Goal: Participate in discussion: Engage in conversation with other users on a specific topic

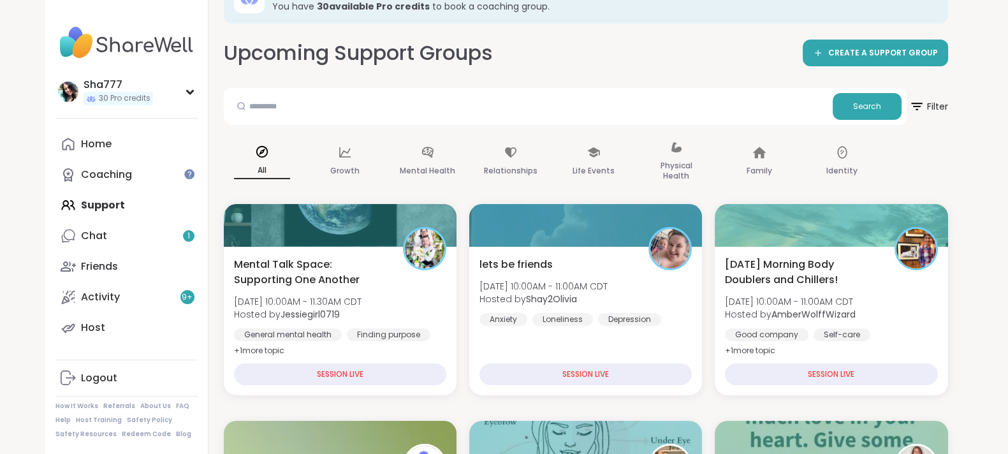
scroll to position [68, 0]
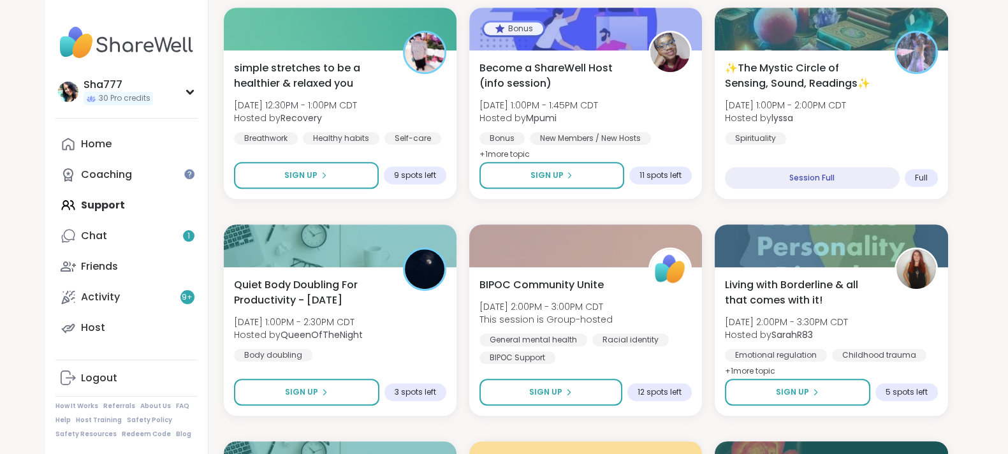
scroll to position [914, 0]
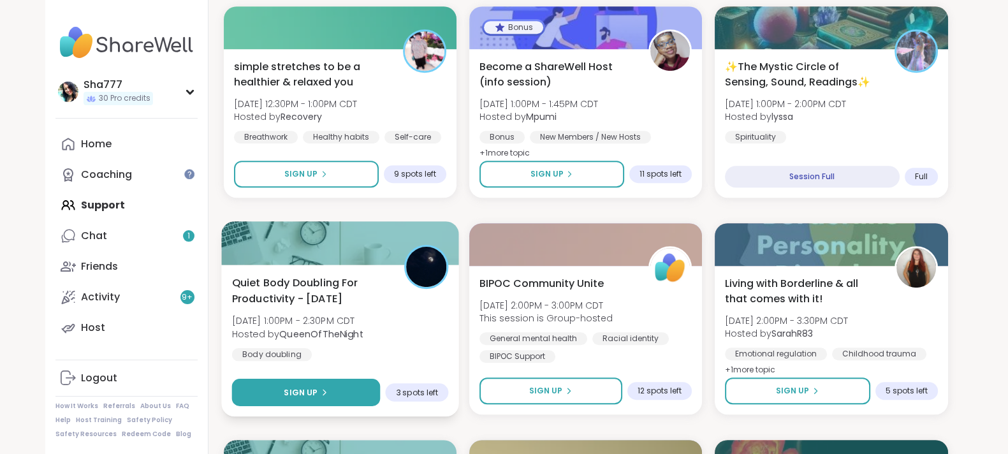
click at [296, 392] on span "Sign Up" at bounding box center [301, 391] width 34 height 11
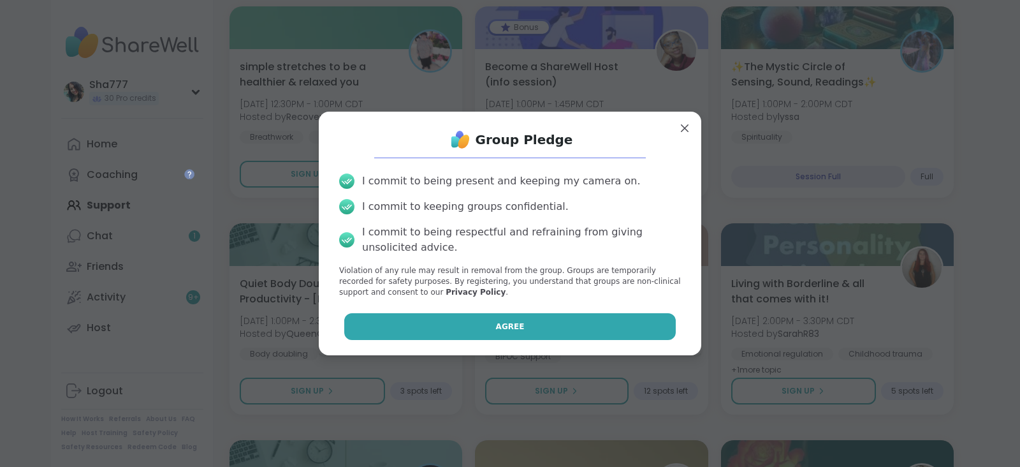
click at [432, 318] on button "Agree" at bounding box center [510, 326] width 332 height 27
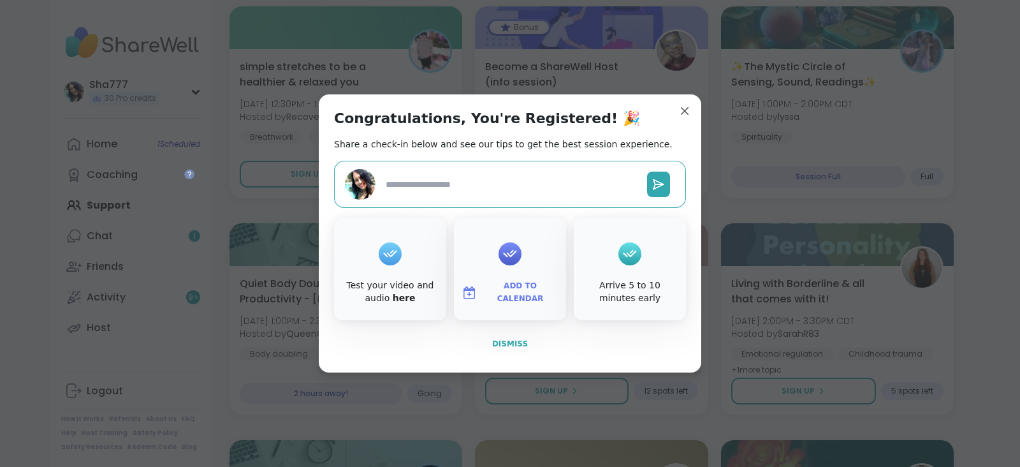
click at [499, 336] on button "Dismiss" at bounding box center [510, 343] width 352 height 27
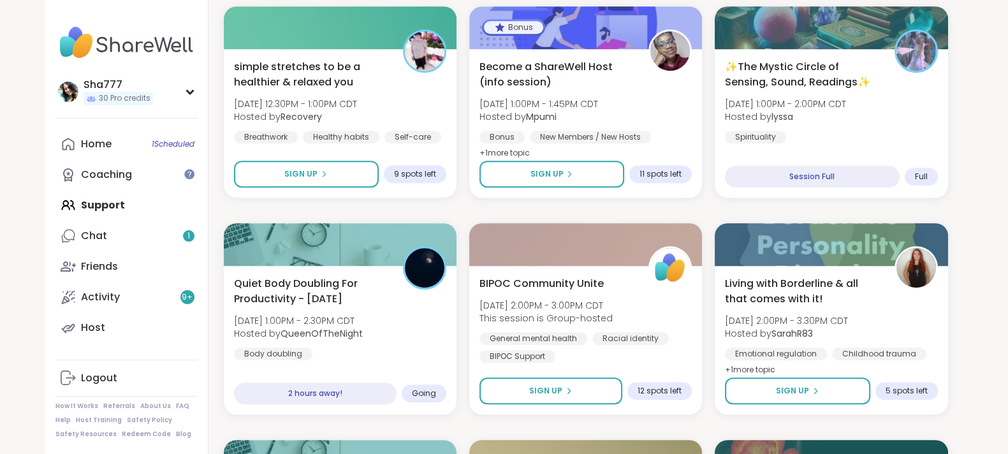
click at [214, 301] on div "30 Welcome to ShareWell You have 30 available Pro credit s to book a coaching g…" at bounding box center [586, 432] width 755 height 2646
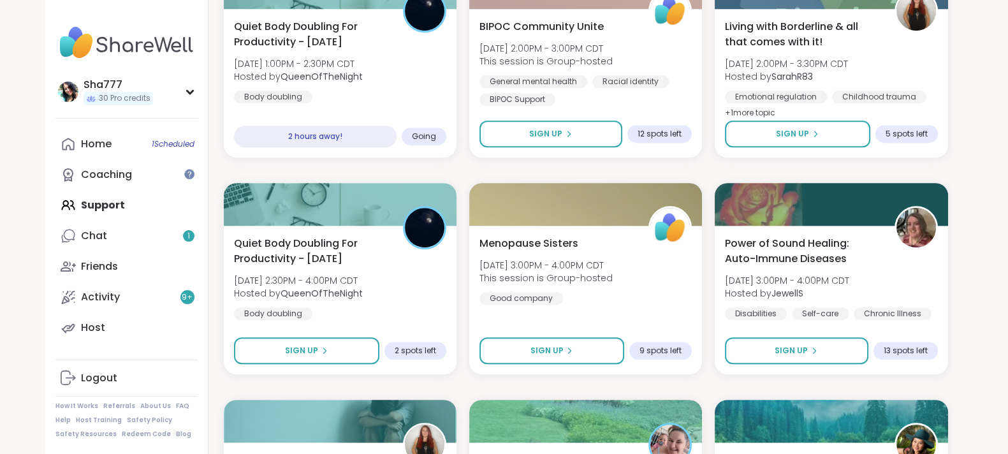
scroll to position [1173, 0]
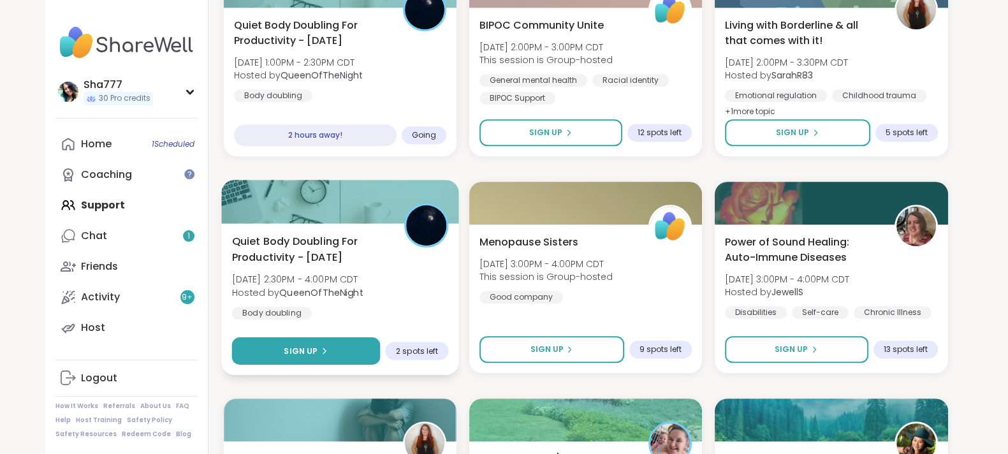
click at [310, 347] on span "Sign Up" at bounding box center [301, 350] width 34 height 11
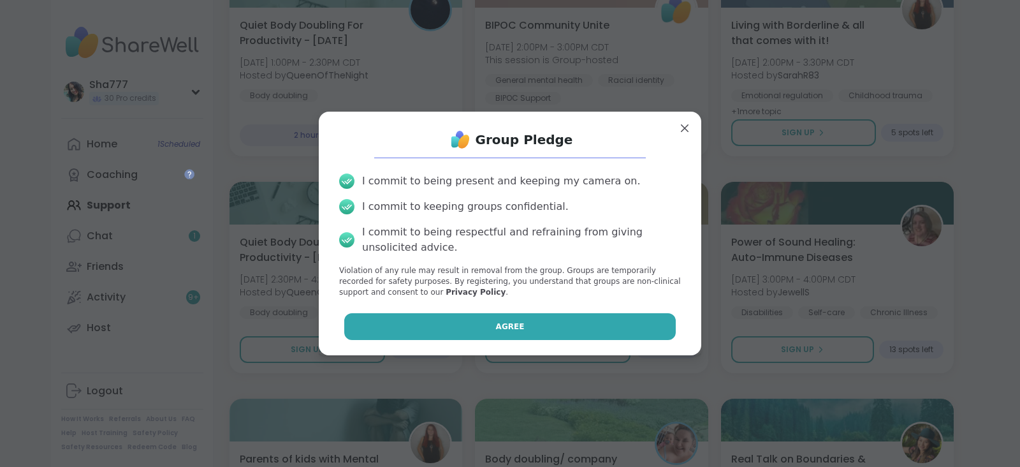
click at [432, 316] on button "Agree" at bounding box center [510, 326] width 332 height 27
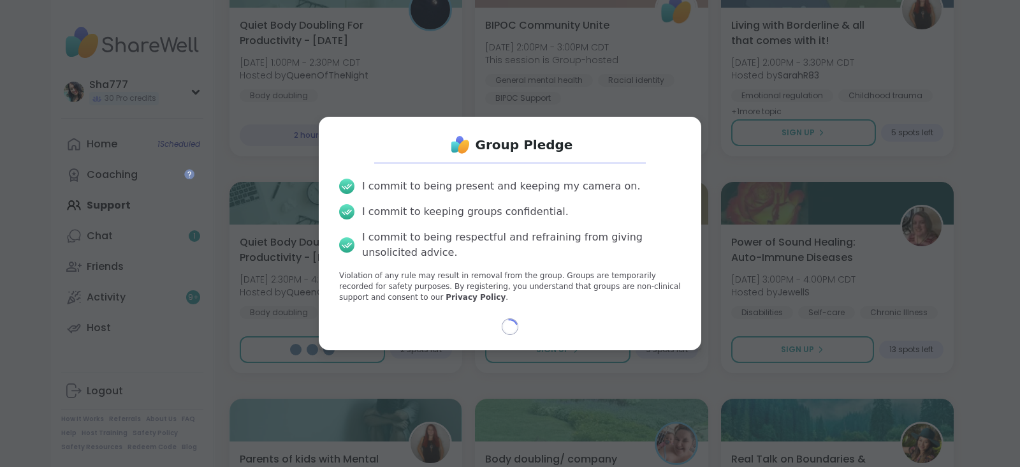
click at [432, 316] on div "Group Pledge I commit to being present and keeping my camera on. I commit to ke…" at bounding box center [510, 233] width 362 height 212
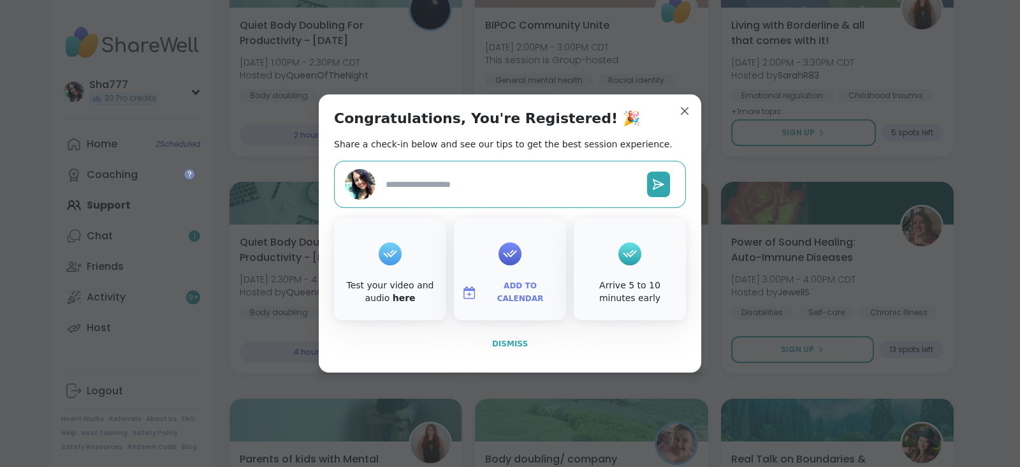
click at [495, 346] on span "Dismiss" at bounding box center [510, 343] width 36 height 9
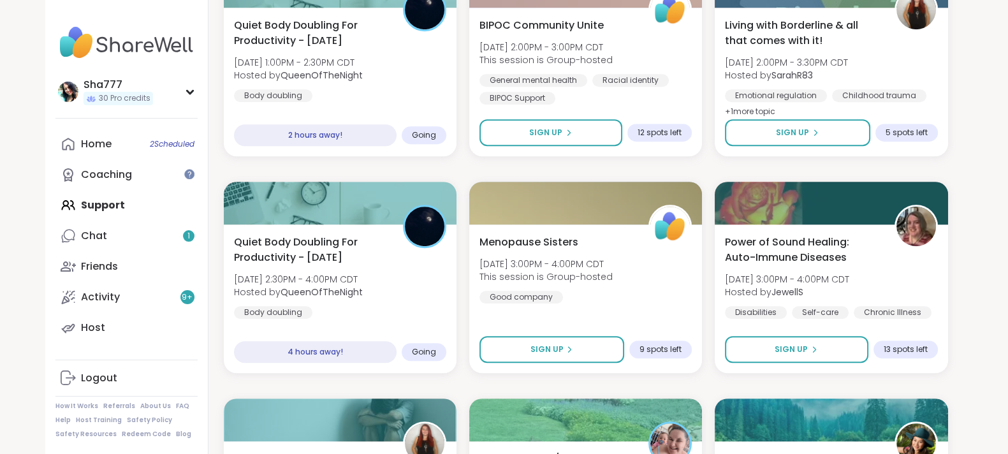
click at [212, 254] on div "30 Welcome to ShareWell You have 30 available Pro credit s to book a coaching g…" at bounding box center [586, 174] width 755 height 2646
click at [163, 226] on link "Chat 1" at bounding box center [126, 236] width 142 height 31
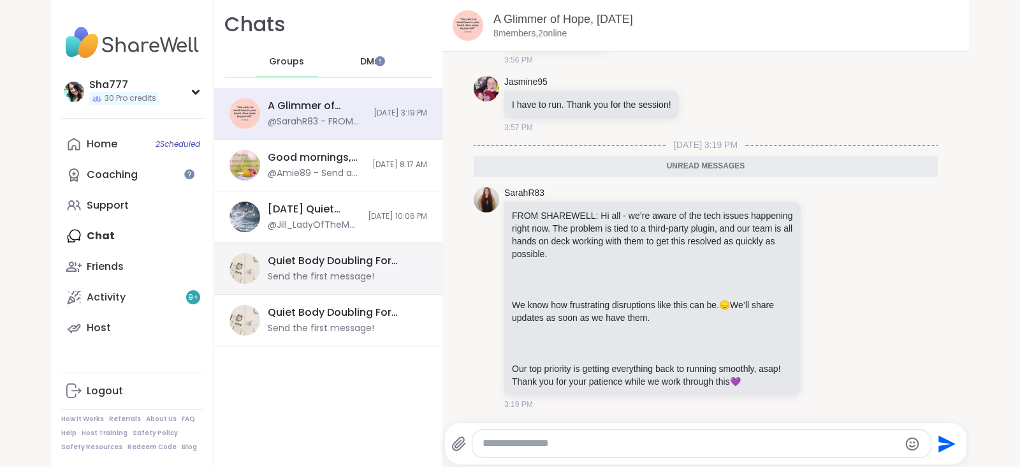
click at [288, 250] on div "Quiet Body Doubling For Productivity - Thursday, Sep 11 Send the first message!" at bounding box center [328, 269] width 228 height 52
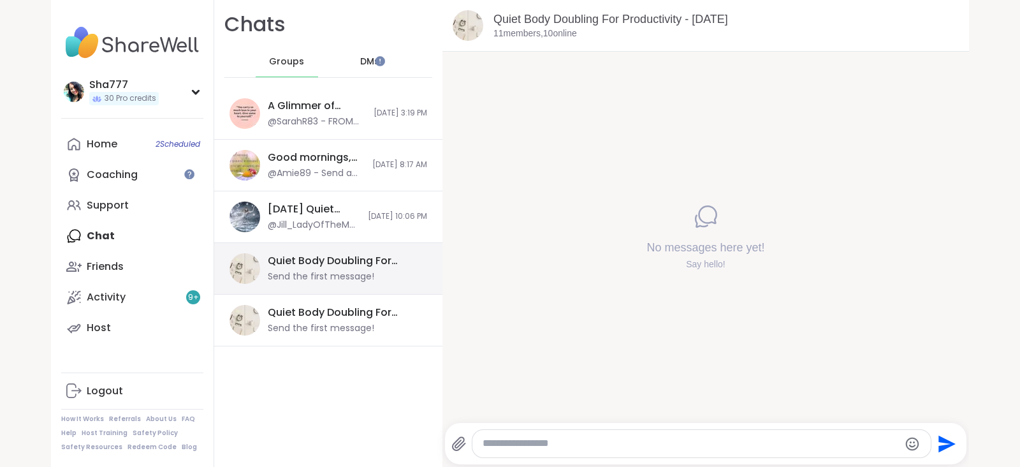
click at [291, 293] on div "Quiet Body Doubling For Productivity - Thursday, Sep 11 Send the first message!" at bounding box center [328, 269] width 228 height 52
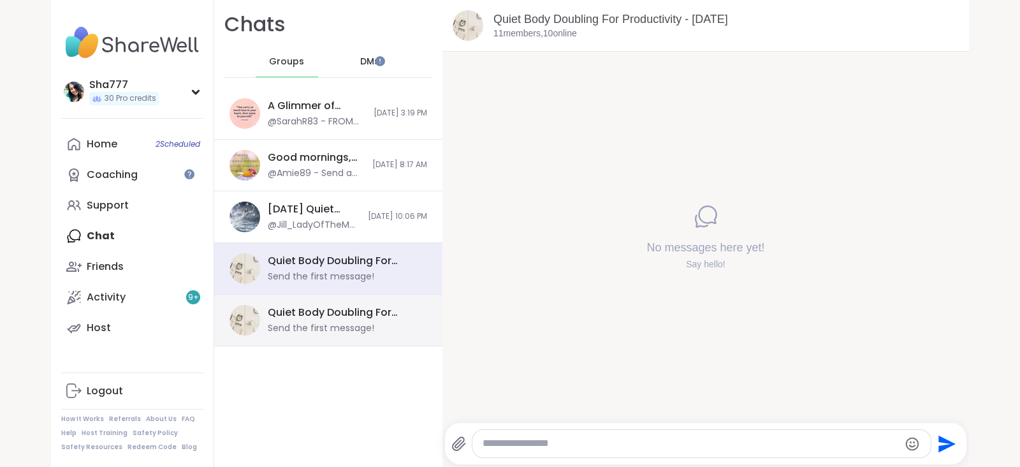
click at [296, 307] on div "Quiet Body Doubling For Productivity - Thursday, Sep 11" at bounding box center [344, 312] width 152 height 14
click at [323, 258] on div "Quiet Body Doubling For Productivity - Thursday, Sep 11" at bounding box center [344, 261] width 152 height 14
click at [541, 20] on link "Quiet Body Doubling For Productivity - Thursday, Sep 11" at bounding box center [611, 19] width 235 height 13
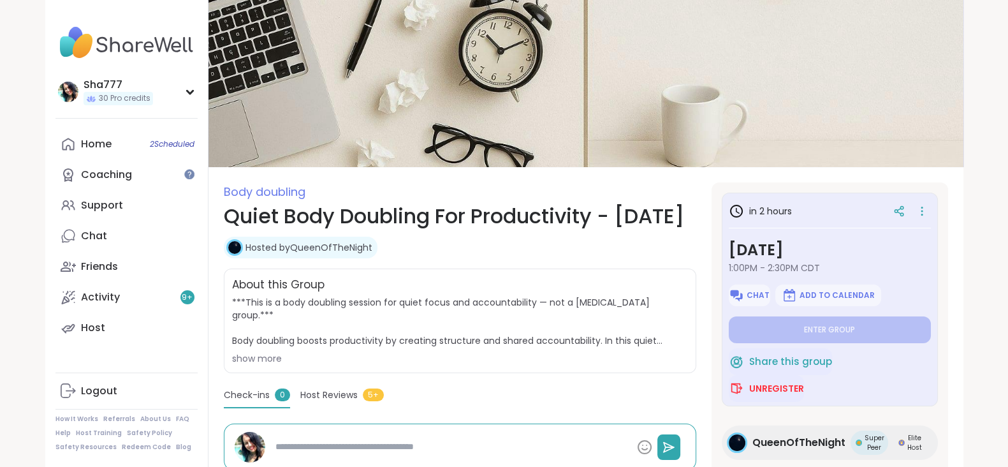
click at [701, 300] on section "Body doubling Quiet Body Doubling For Productivity - Thursday Hosted by QueenOf…" at bounding box center [586, 406] width 755 height 448
click at [147, 176] on link "Coaching" at bounding box center [126, 174] width 142 height 31
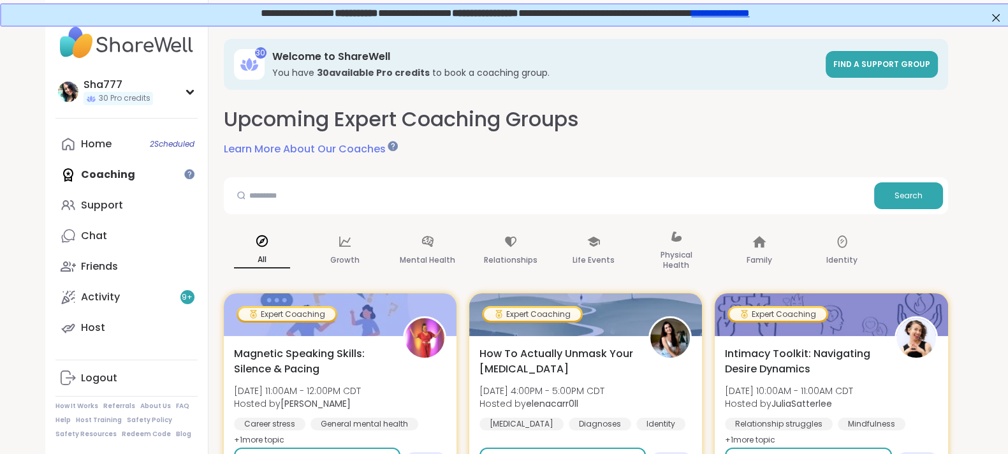
click at [173, 301] on link "Activity 9 +" at bounding box center [126, 297] width 142 height 31
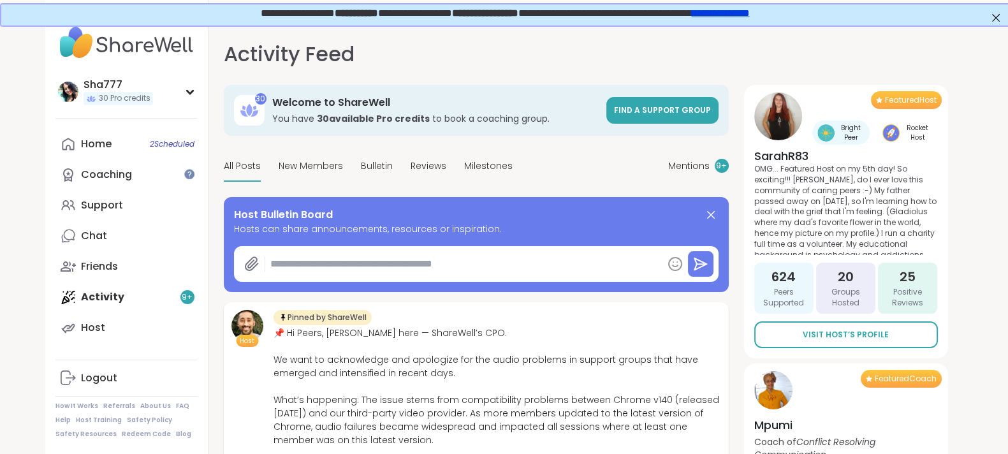
click at [210, 299] on div "Activity Feed Mentions 9 + 30 Welcome to ShareWell You have 30 available Pro cr…" at bounding box center [586, 258] width 755 height 469
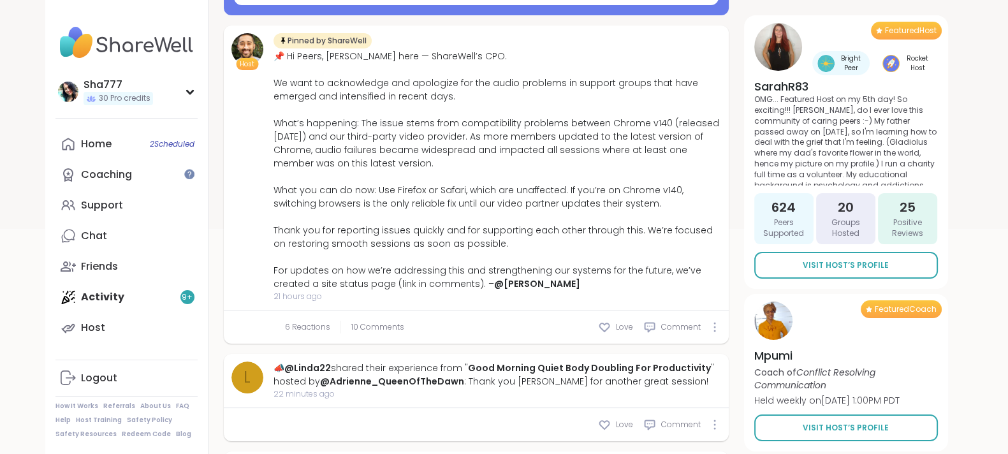
scroll to position [278, 0]
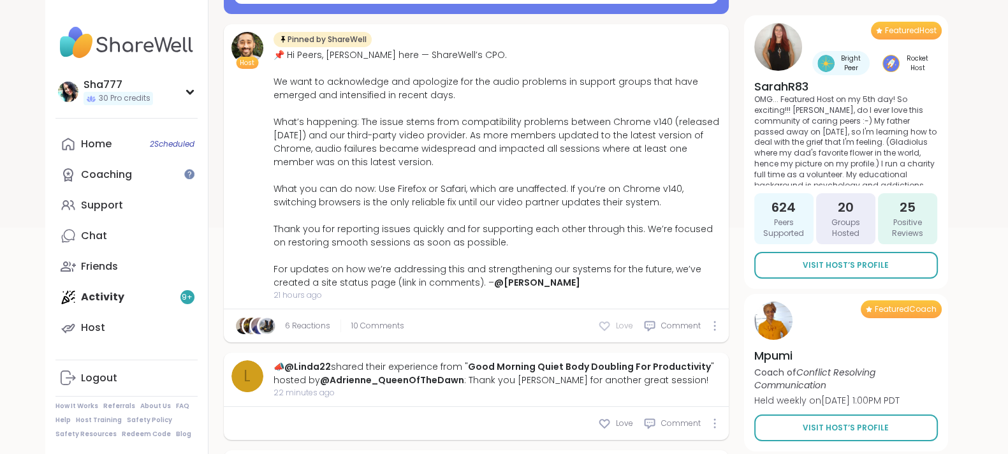
click at [601, 319] on icon at bounding box center [604, 325] width 13 height 13
type textarea "*"
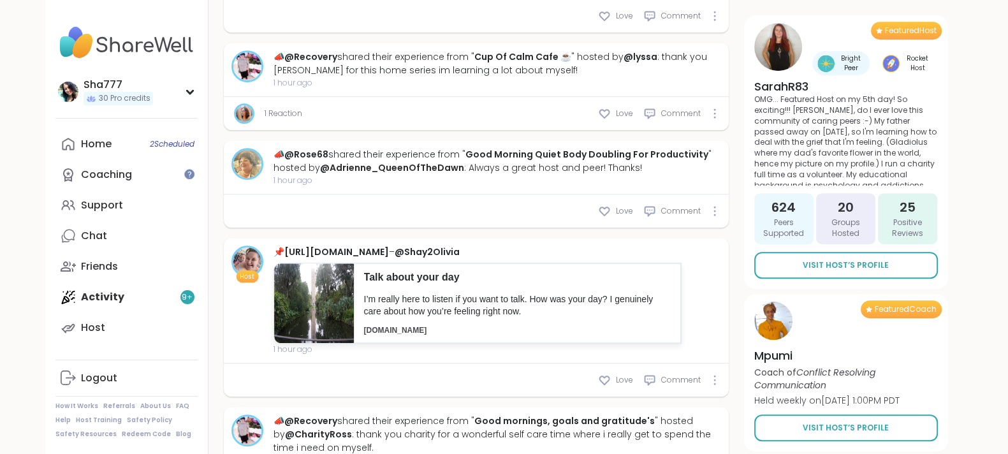
scroll to position [858, 0]
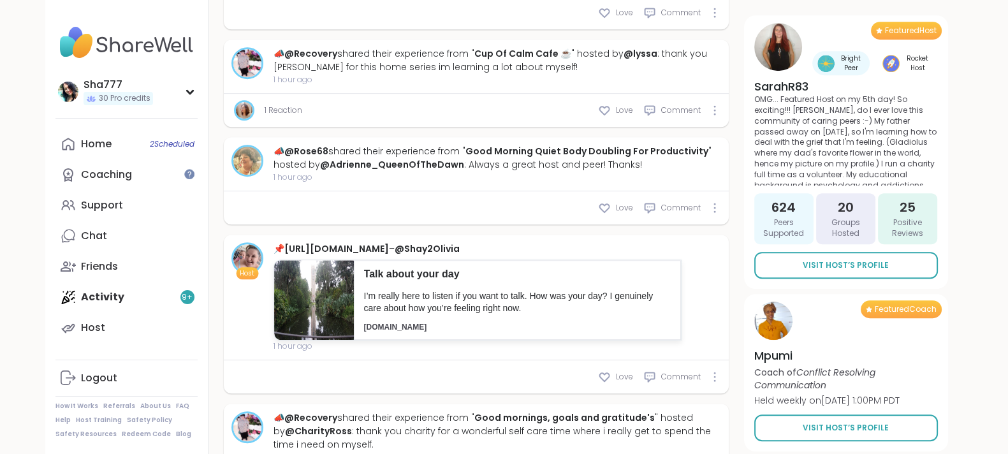
click at [164, 175] on link "Coaching" at bounding box center [126, 174] width 142 height 31
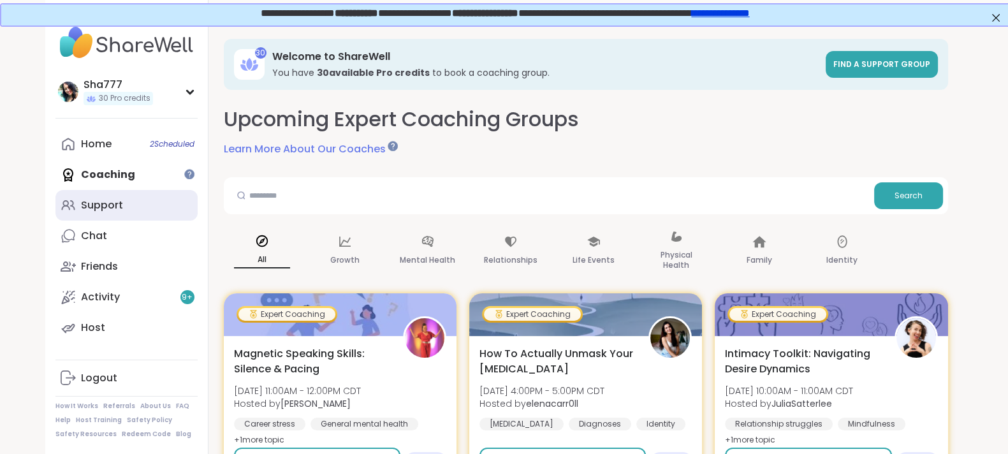
click at [161, 208] on link "Support" at bounding box center [126, 205] width 142 height 31
